Goal: Information Seeking & Learning: Learn about a topic

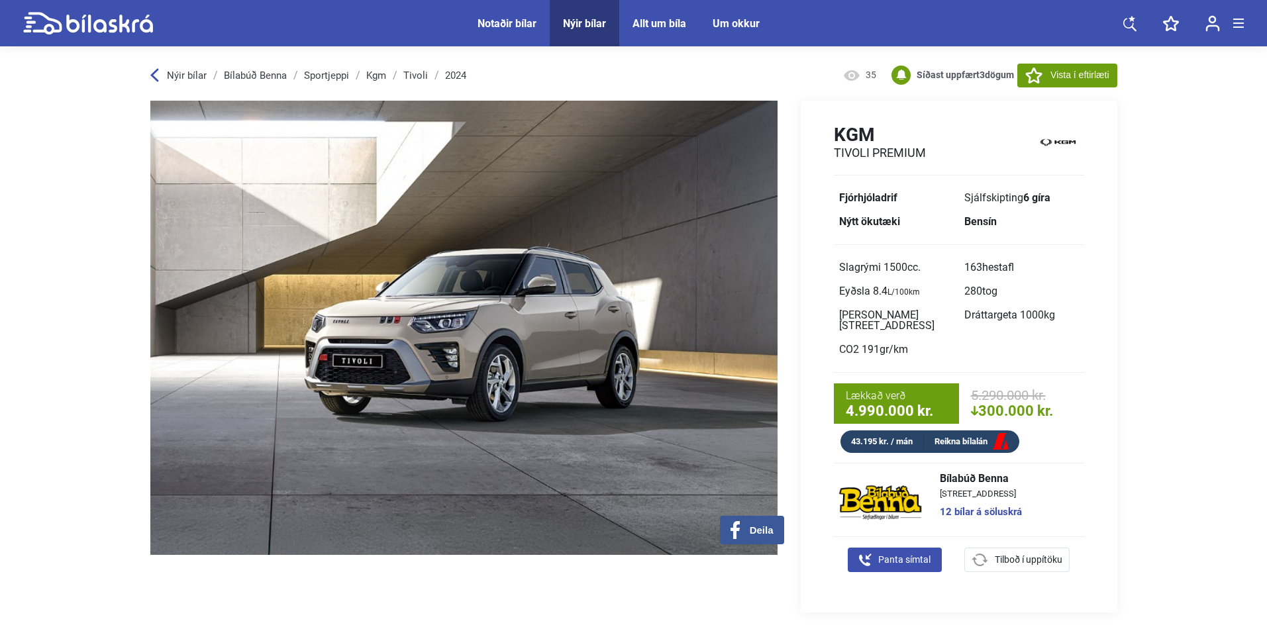
click at [584, 16] on span "Nýir bílar" at bounding box center [585, 23] width 70 height 46
click at [586, 29] on div "Nýir bílar" at bounding box center [584, 23] width 43 height 13
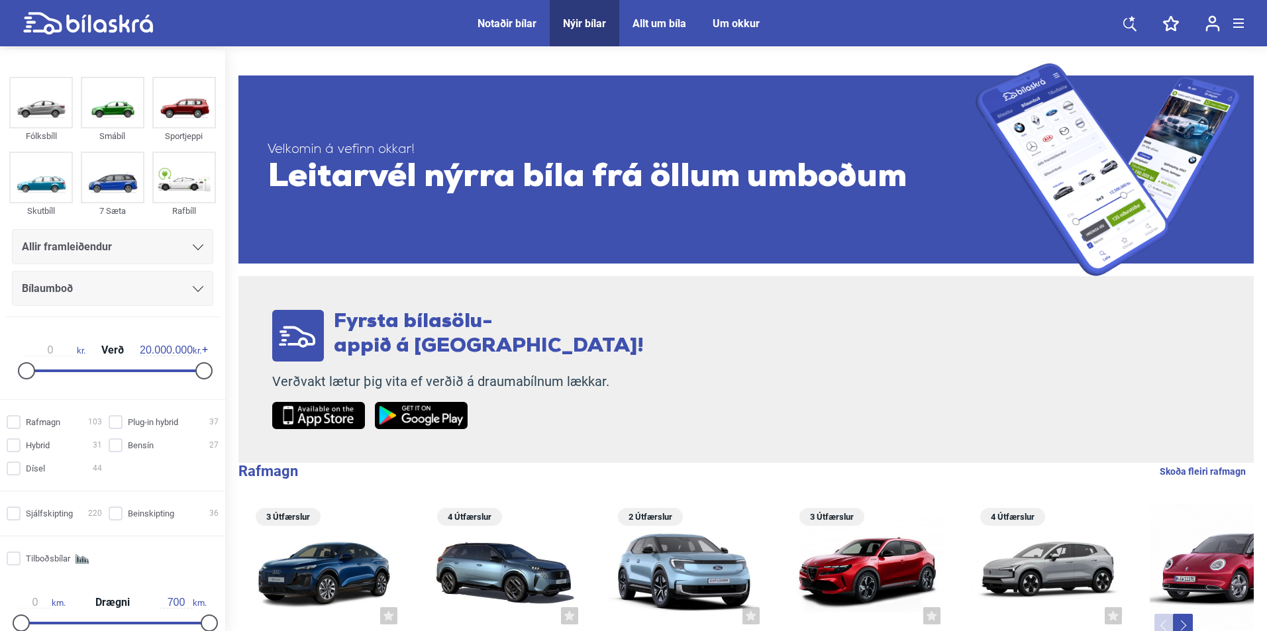
click at [188, 283] on div "Bílaumboð" at bounding box center [112, 288] width 181 height 19
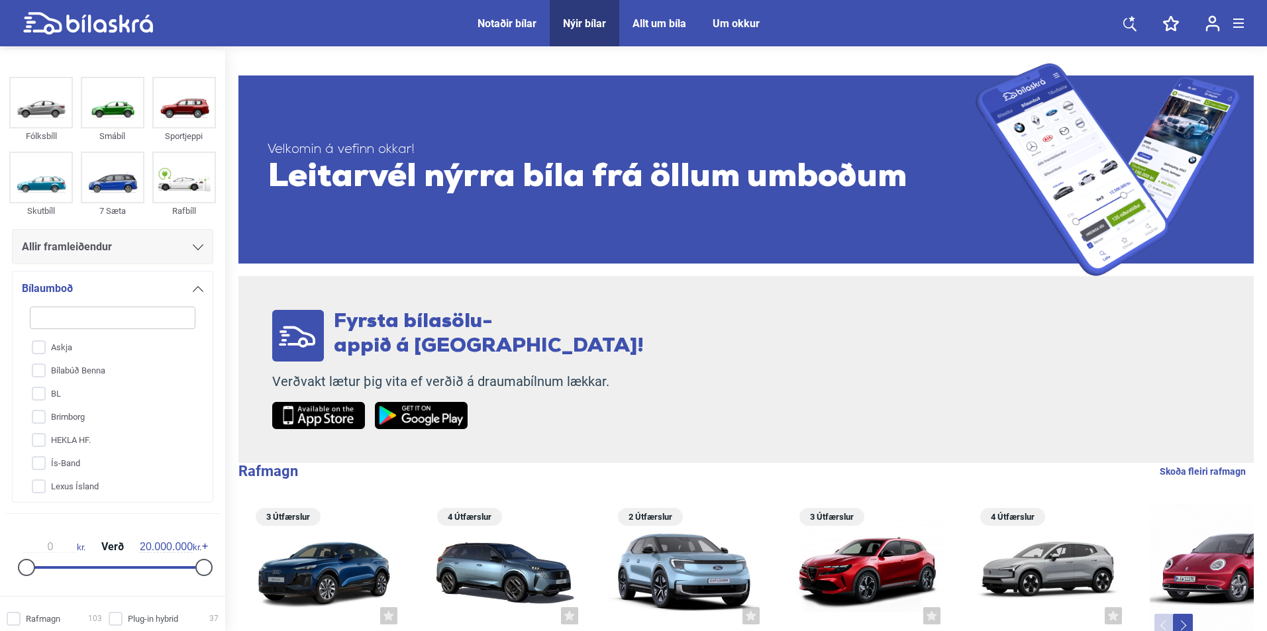
click at [160, 249] on div "Allir framleiðendur" at bounding box center [112, 247] width 181 height 19
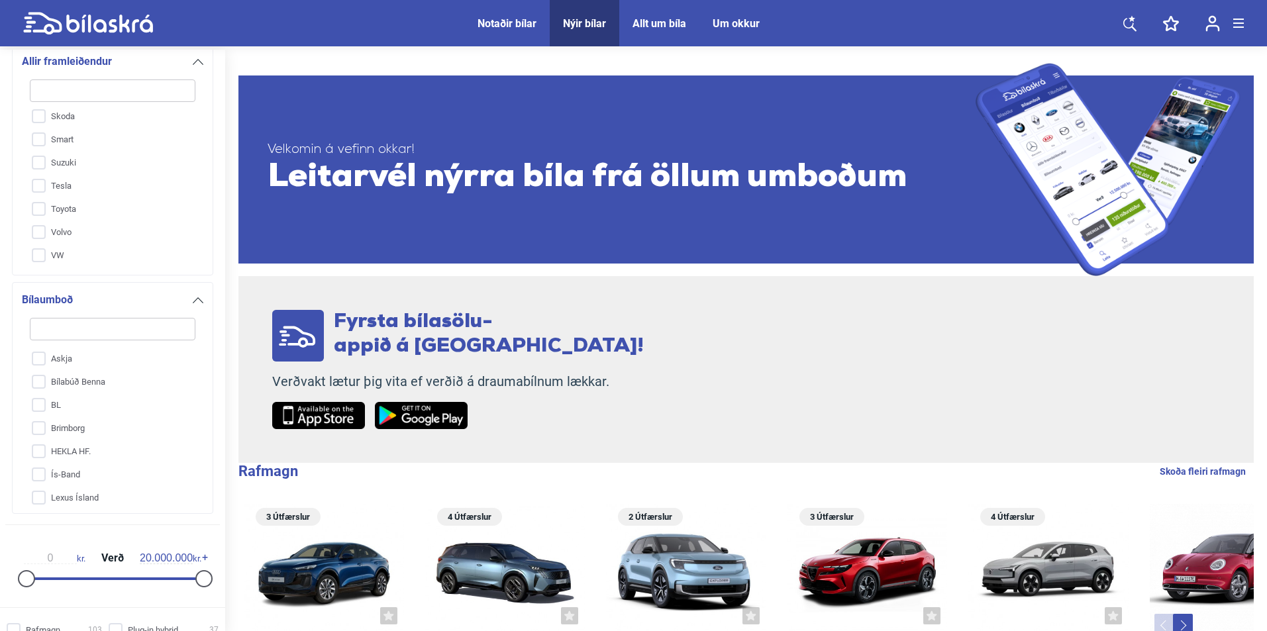
scroll to position [66, 0]
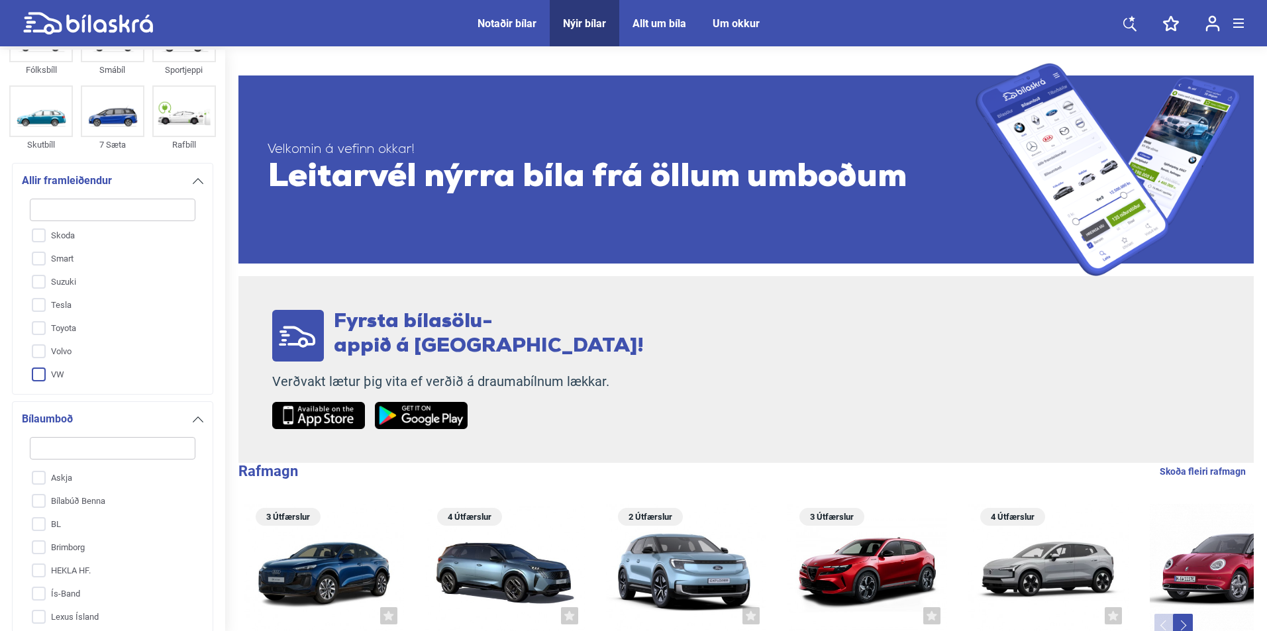
click at [64, 374] on input "VW" at bounding box center [104, 375] width 167 height 23
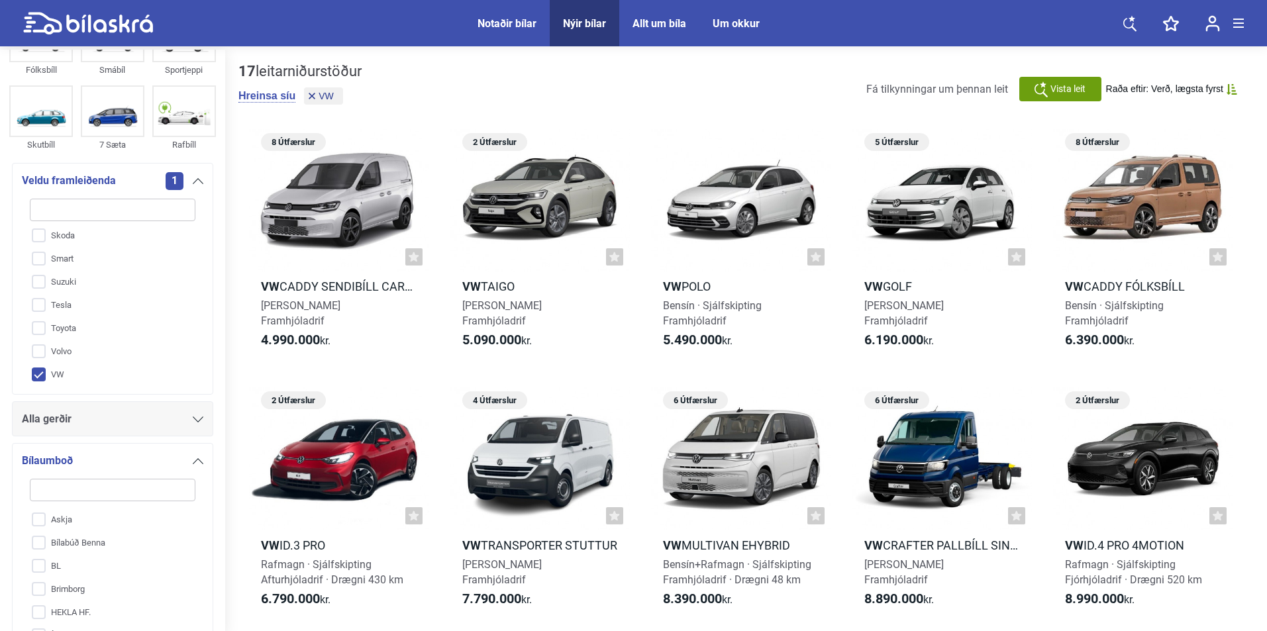
click at [111, 411] on div "Alla gerðir" at bounding box center [112, 419] width 181 height 19
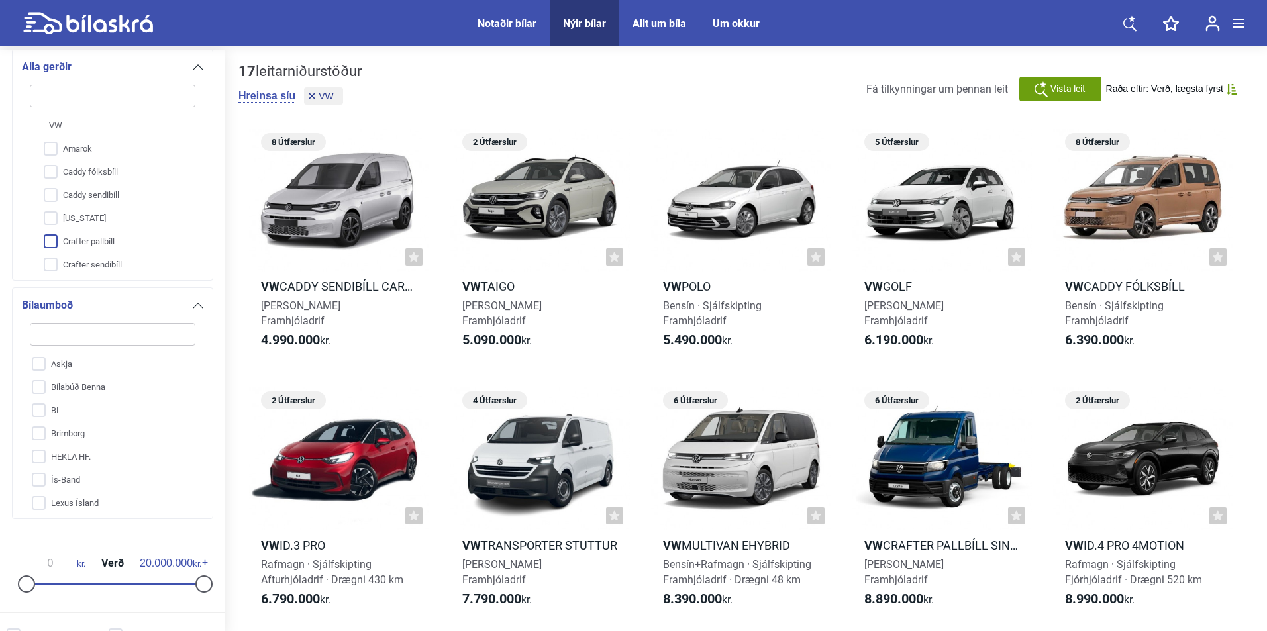
scroll to position [286, 0]
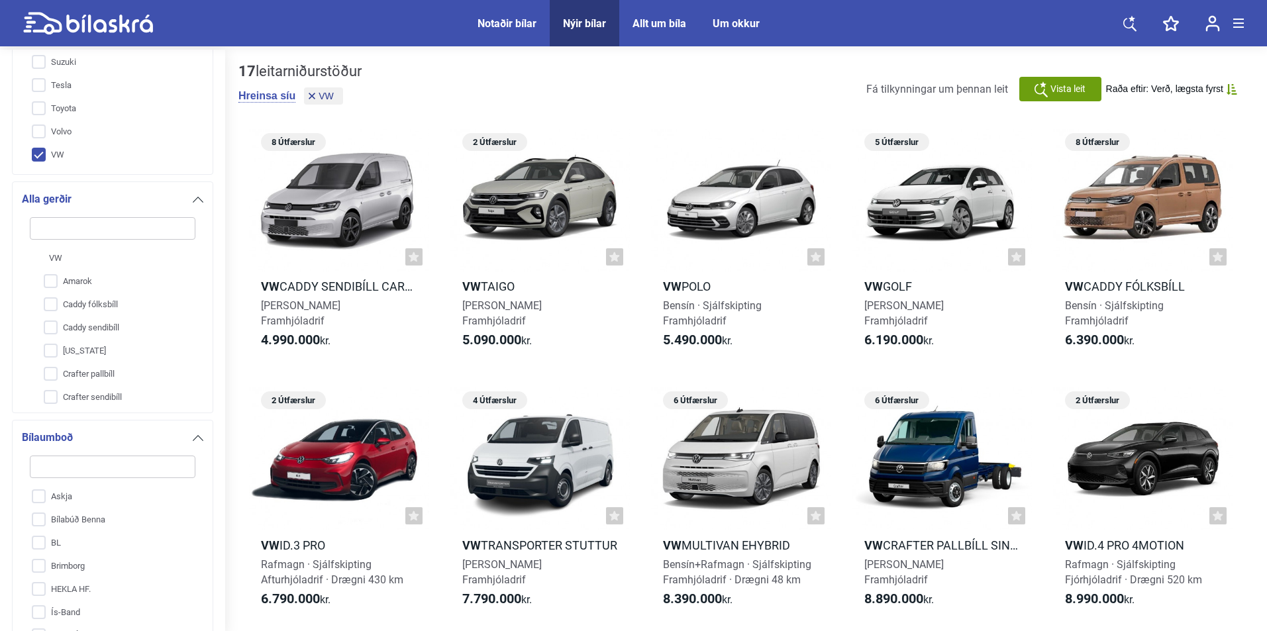
click at [159, 195] on div "Alla gerðir" at bounding box center [112, 199] width 181 height 19
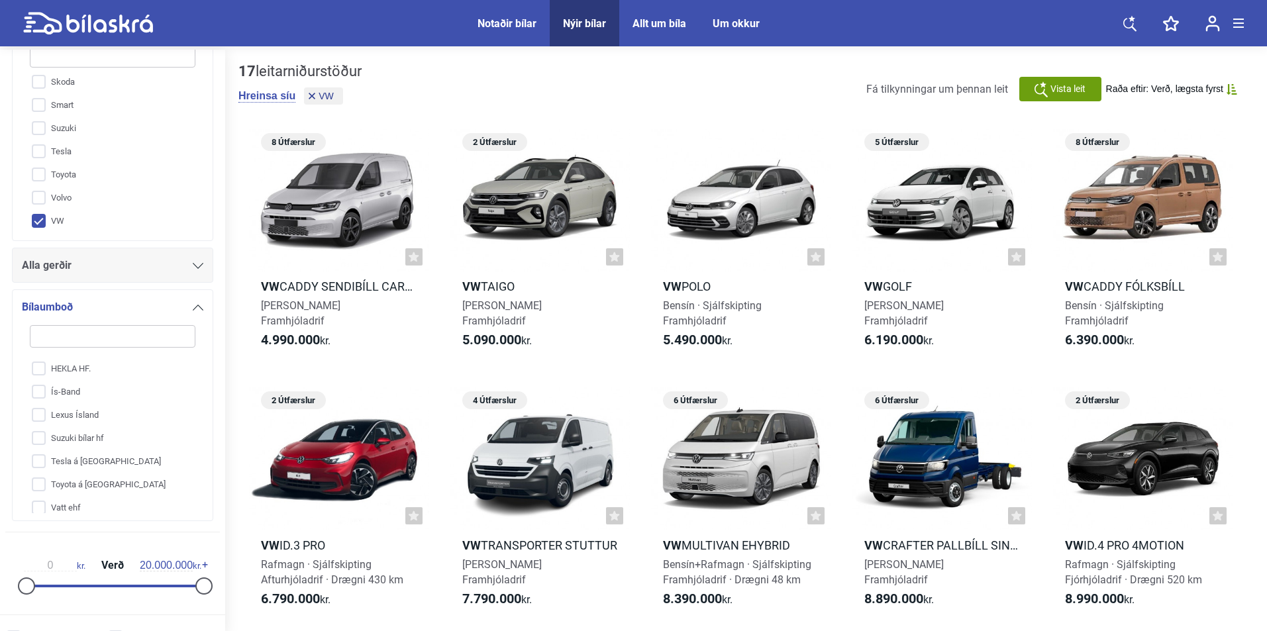
scroll to position [97, 0]
click at [71, 225] on input "VW" at bounding box center [104, 221] width 167 height 23
checkbox input "false"
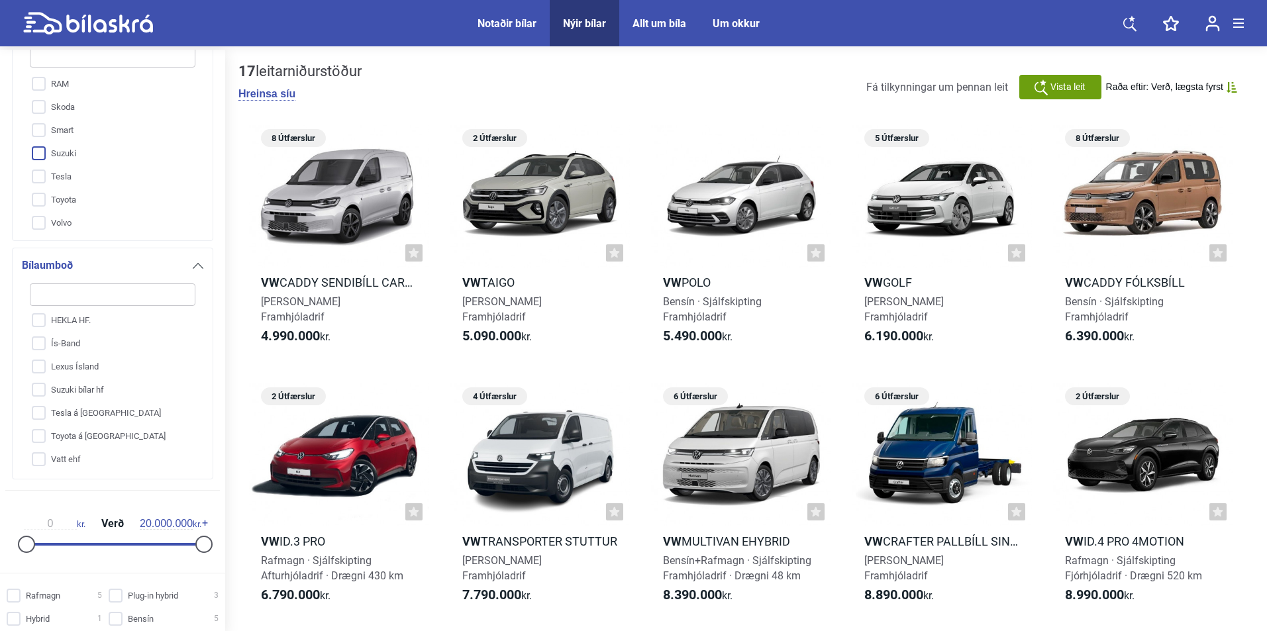
scroll to position [471, 0]
click at [69, 141] on input "Skoda" at bounding box center [104, 148] width 167 height 23
checkbox input "true"
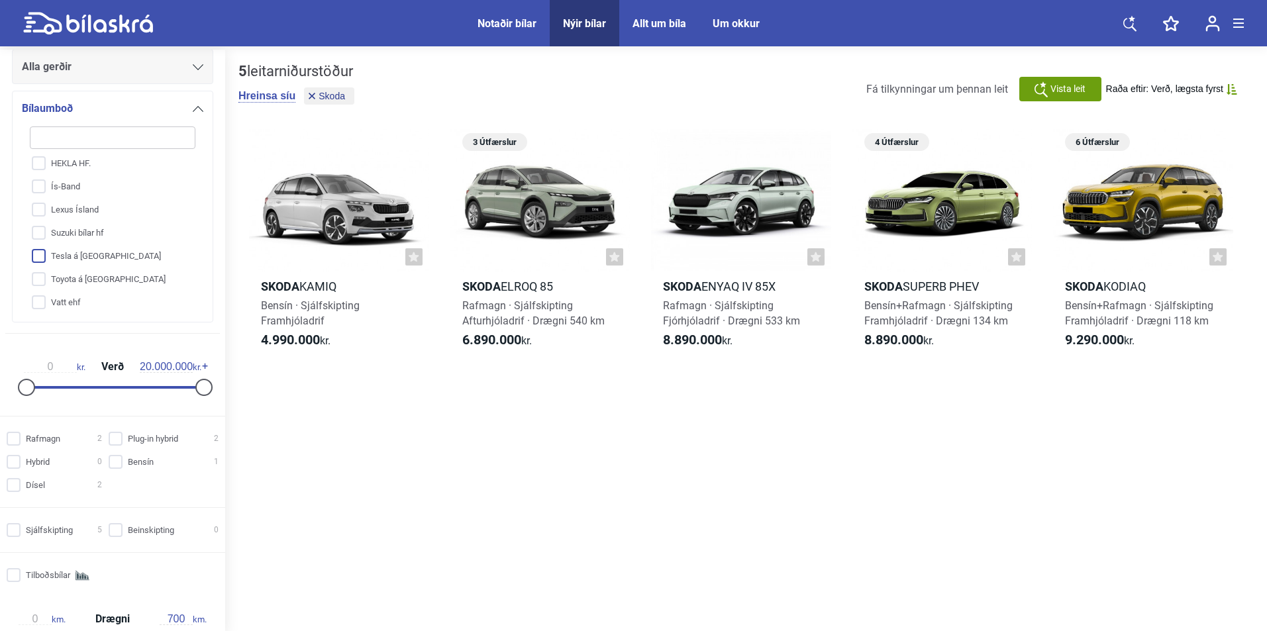
scroll to position [286, 0]
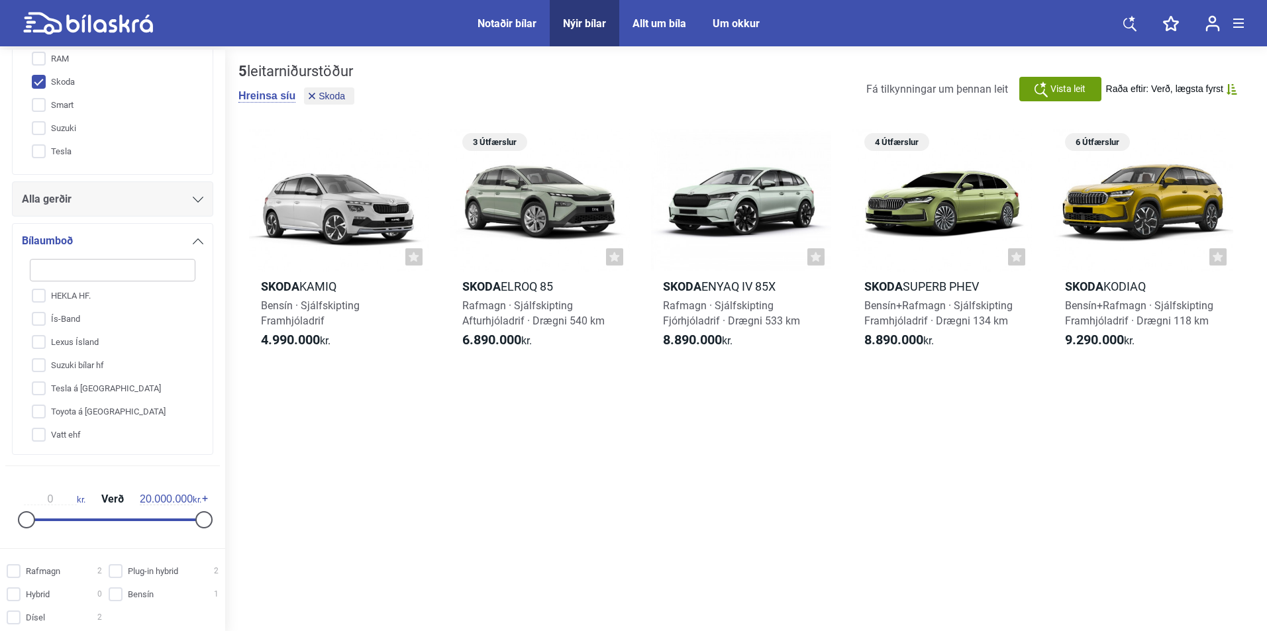
click at [134, 203] on div "Alla gerðir" at bounding box center [112, 199] width 181 height 19
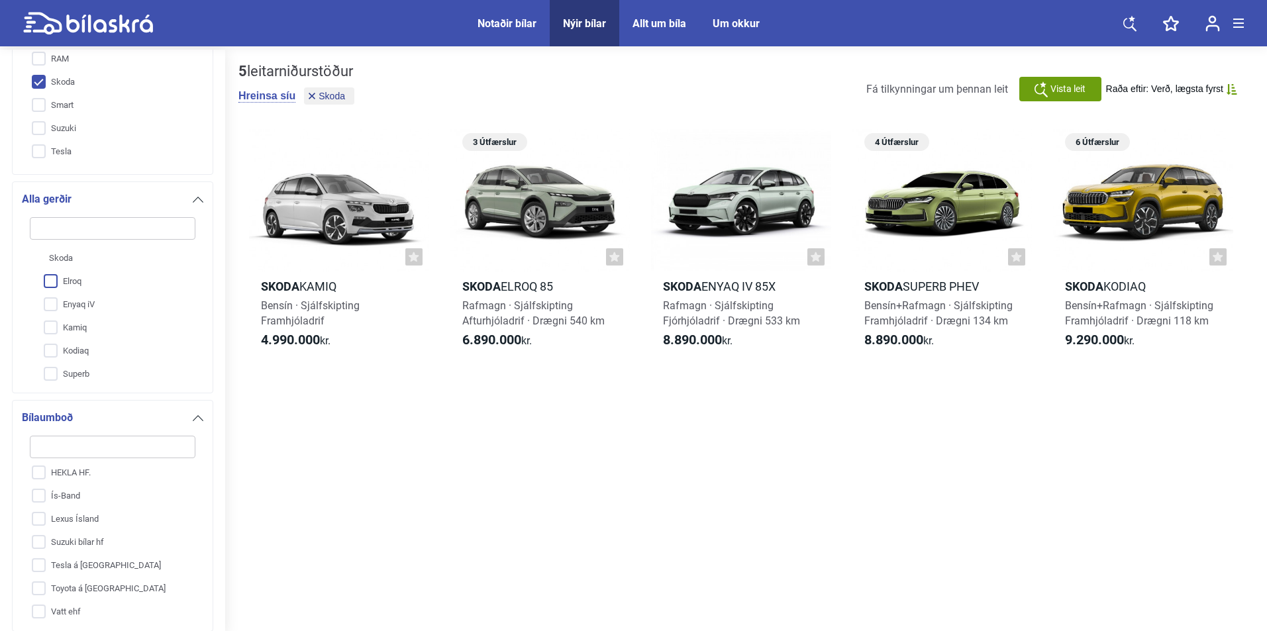
click at [79, 281] on input "Elroq" at bounding box center [104, 281] width 167 height 23
checkbox input "true"
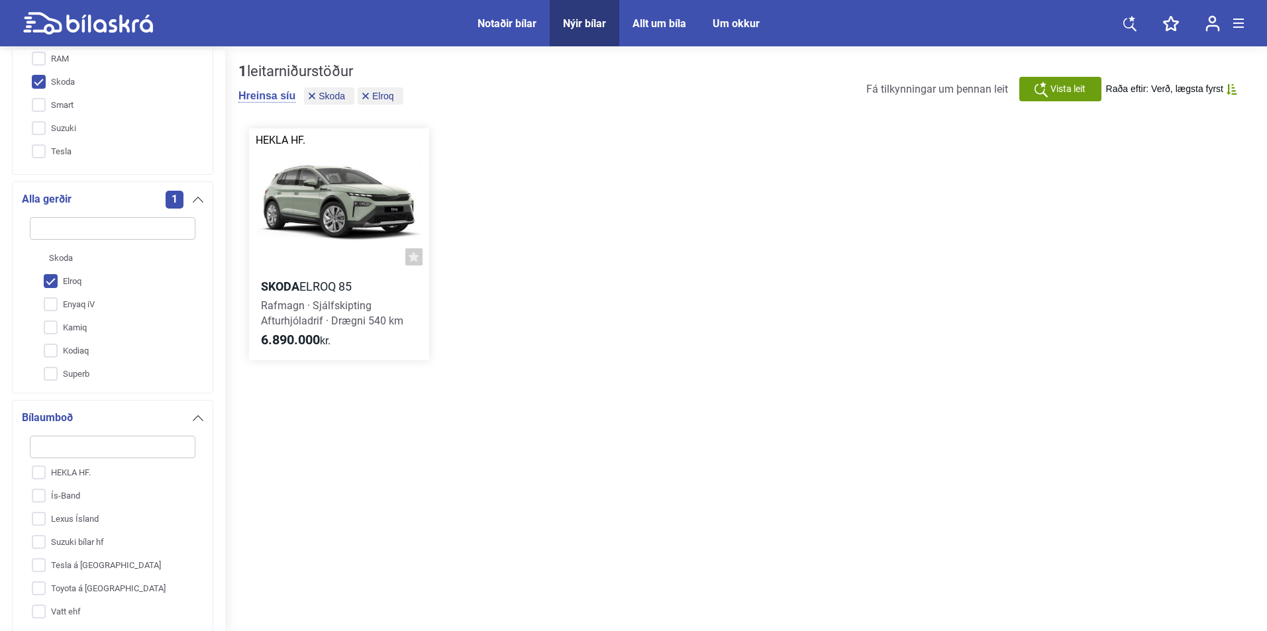
click at [349, 209] on div at bounding box center [339, 200] width 180 height 144
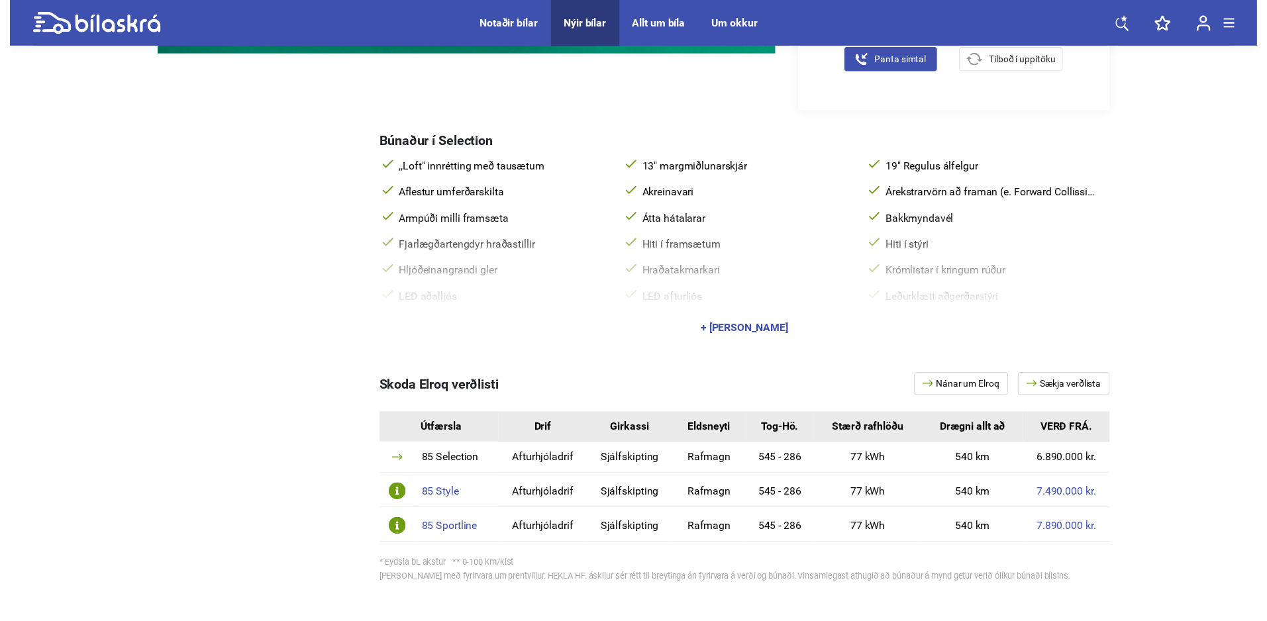
scroll to position [530, 0]
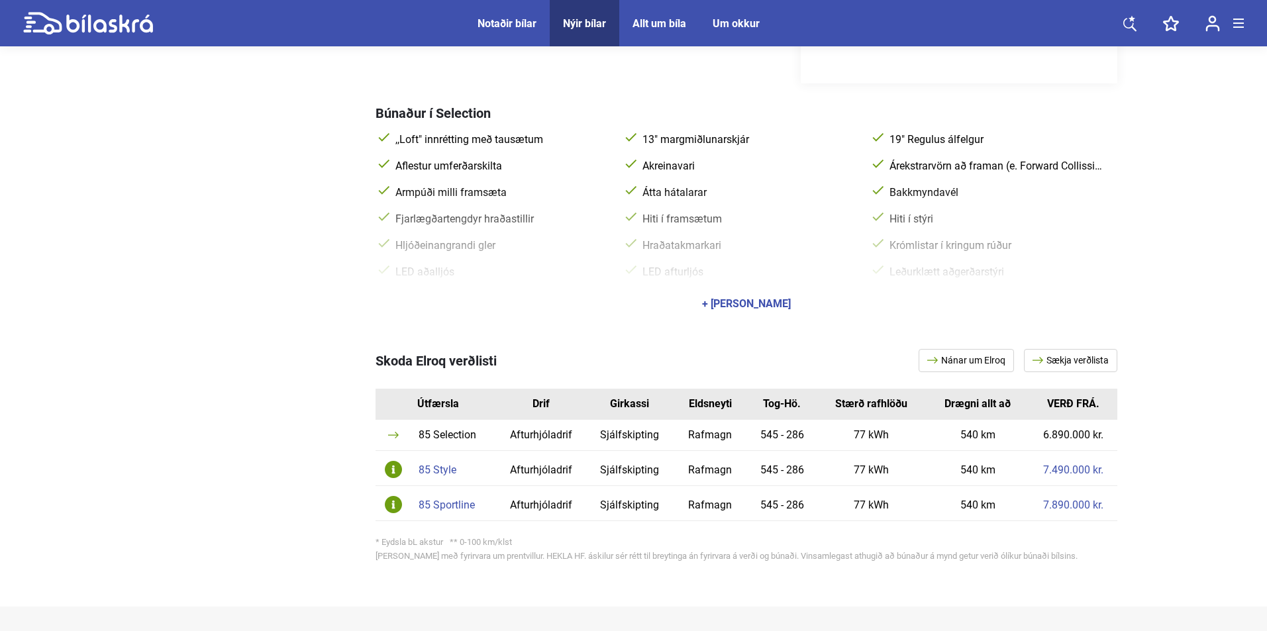
drag, startPoint x: 1265, startPoint y: 282, endPoint x: 1271, endPoint y: 311, distance: 29.1
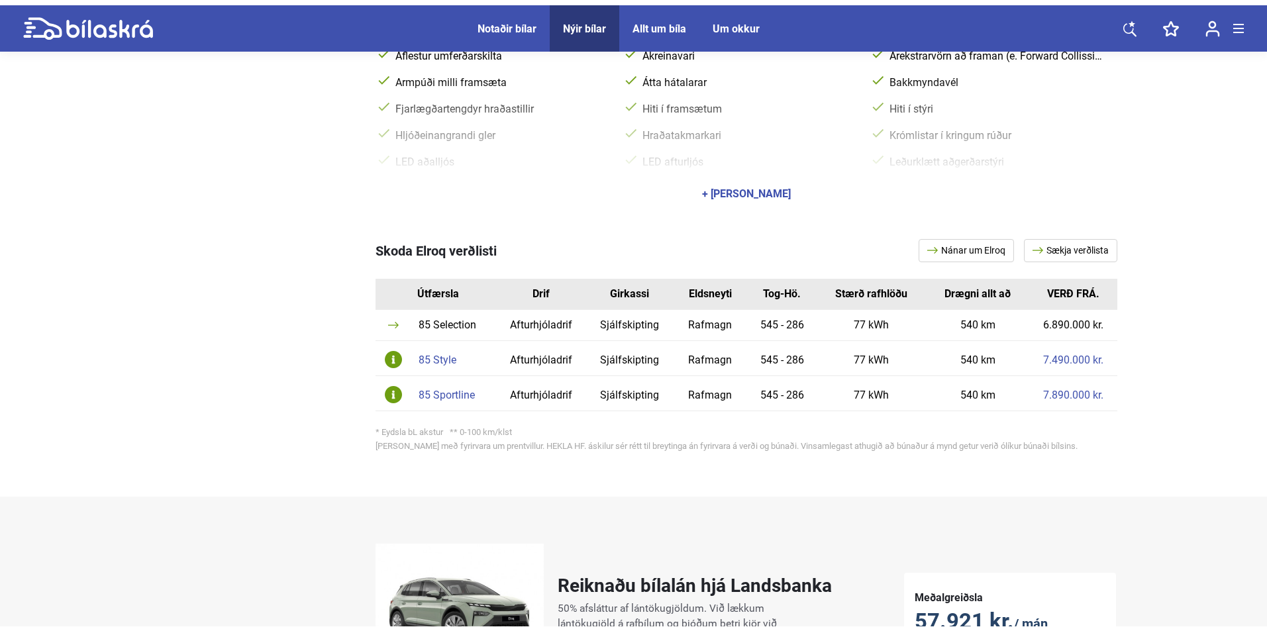
click at [1201, 322] on div "Nýir bílar HEKLA HF. Sportjeppi [GEOGRAPHIC_DATA] Elroq 2024 57 Síðast uppfært …" at bounding box center [633, 501] width 1267 height 2193
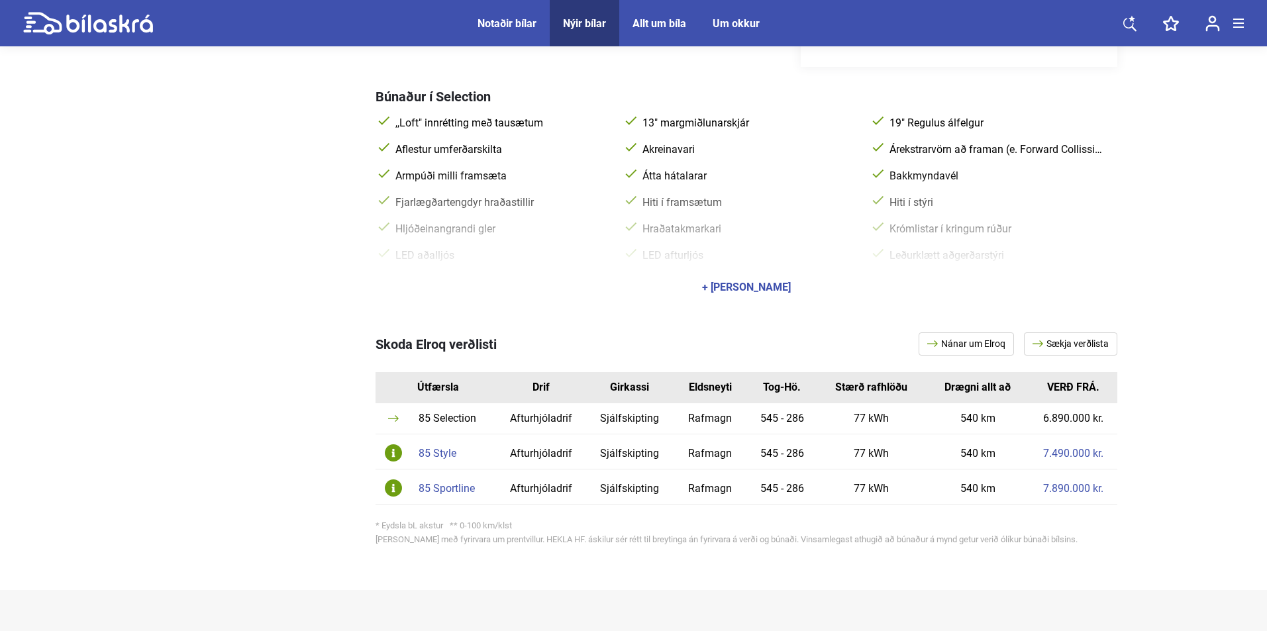
scroll to position [579, 0]
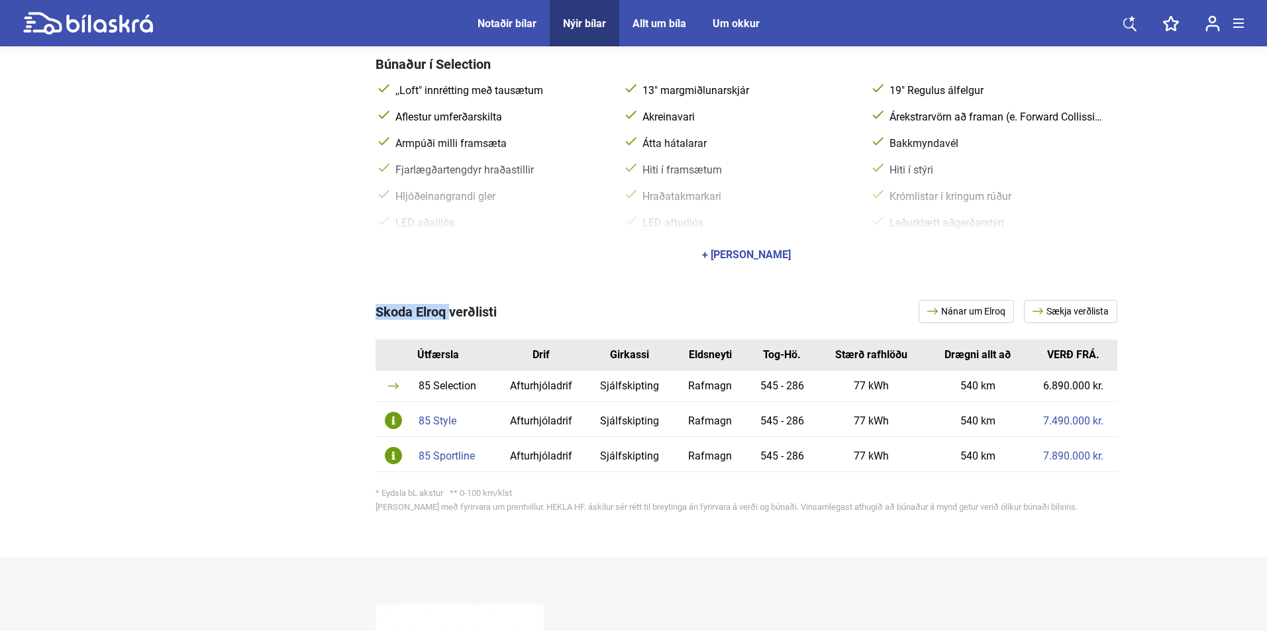
drag, startPoint x: 378, startPoint y: 298, endPoint x: 448, endPoint y: 302, distance: 70.3
click at [448, 304] on span "Skoda Elroq verðlisti" at bounding box center [435, 312] width 121 height 16
copy span "Skoda Elroq"
click at [477, 286] on div "Skoda Elroq verðlisti Nánar um Elroq Sækja verðlista Útfærsla Drif [PERSON_NAME…" at bounding box center [746, 409] width 742 height 271
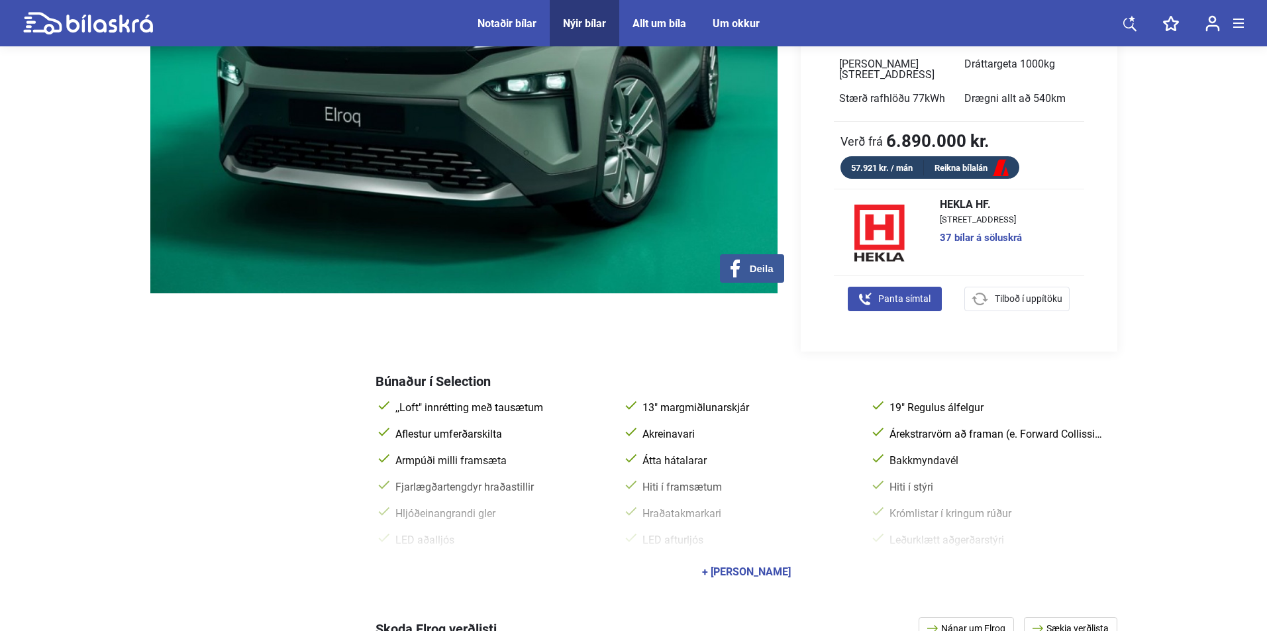
scroll to position [530, 0]
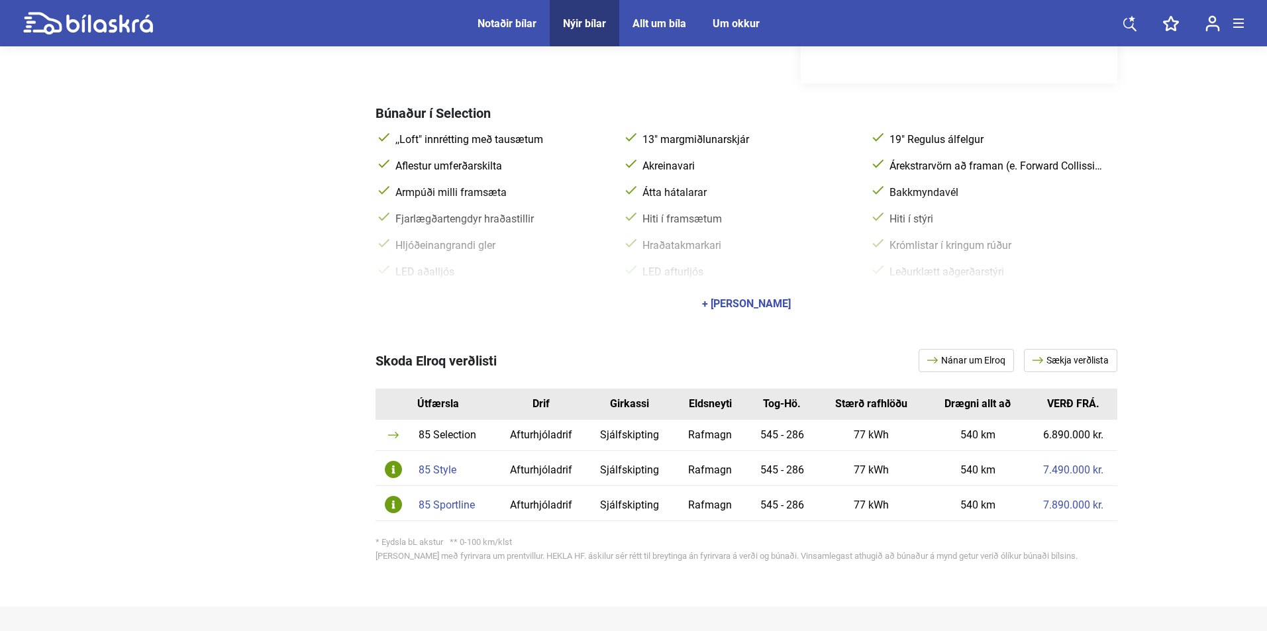
click at [954, 349] on link "Nánar um Elroq" at bounding box center [966, 360] width 95 height 23
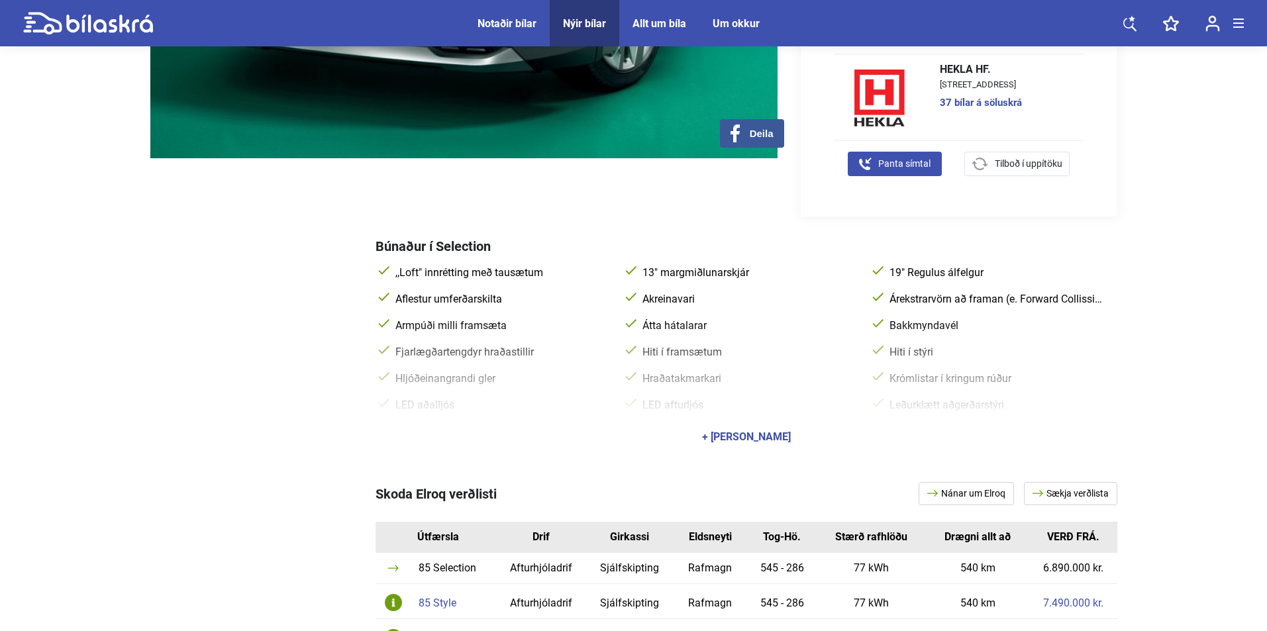
scroll to position [662, 0]
